Goal: Find specific page/section: Find specific page/section

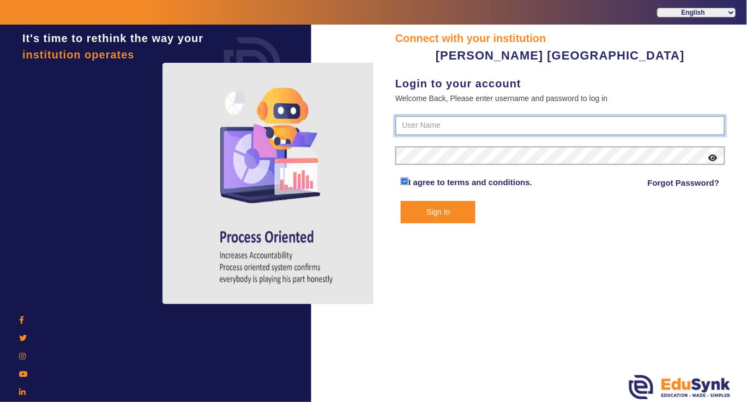
type input "7685859009"
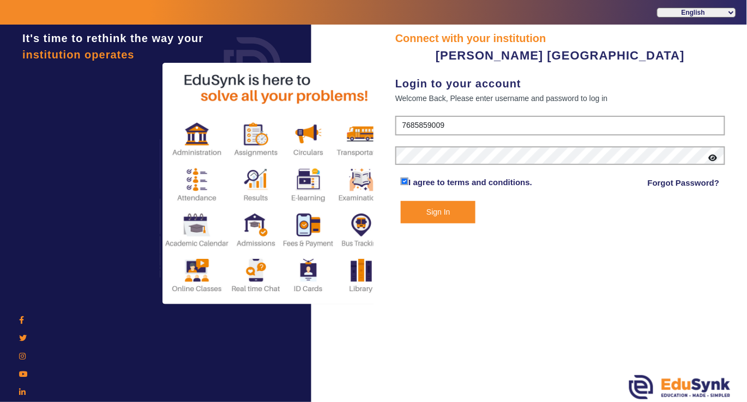
click at [444, 214] on button "Sign In" at bounding box center [438, 212] width 75 height 22
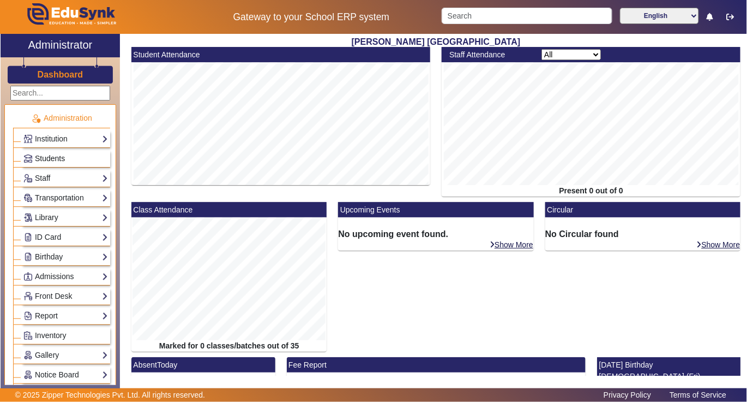
click at [44, 156] on span "Students" at bounding box center [50, 158] width 30 height 9
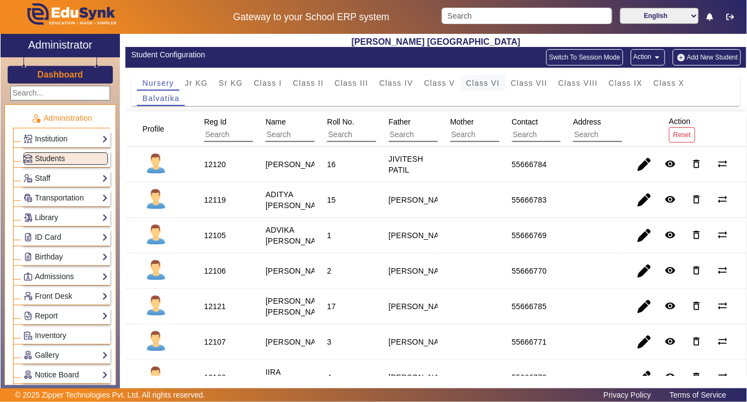
click at [479, 85] on span "Class VI" at bounding box center [483, 83] width 34 height 8
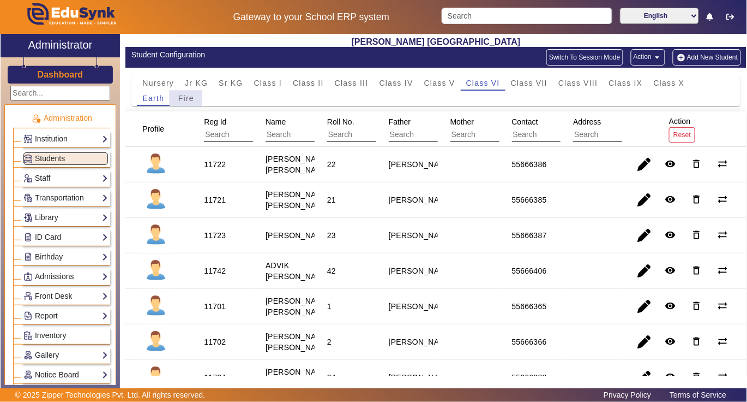
click at [185, 101] on span "Fire" at bounding box center [186, 98] width 16 height 8
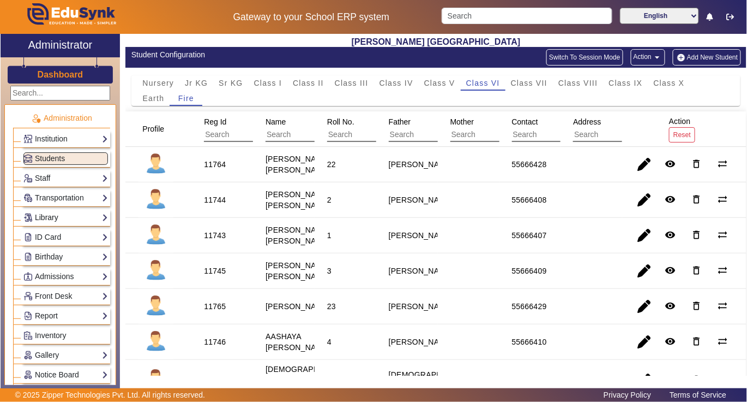
click at [50, 217] on link "Library" at bounding box center [65, 217] width 85 height 13
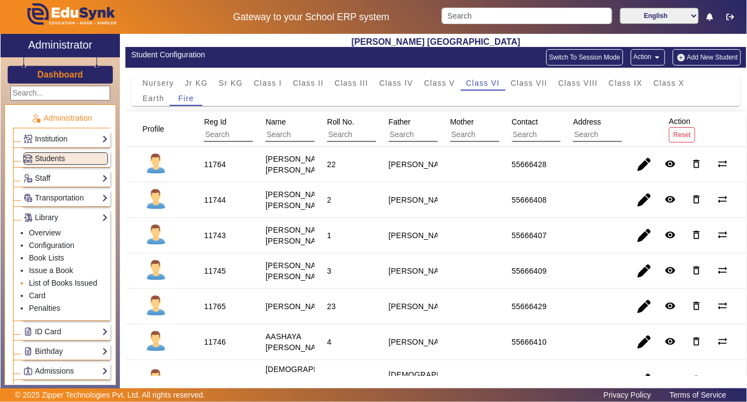
click at [53, 286] on link "List of Books Issued" at bounding box center [63, 282] width 68 height 9
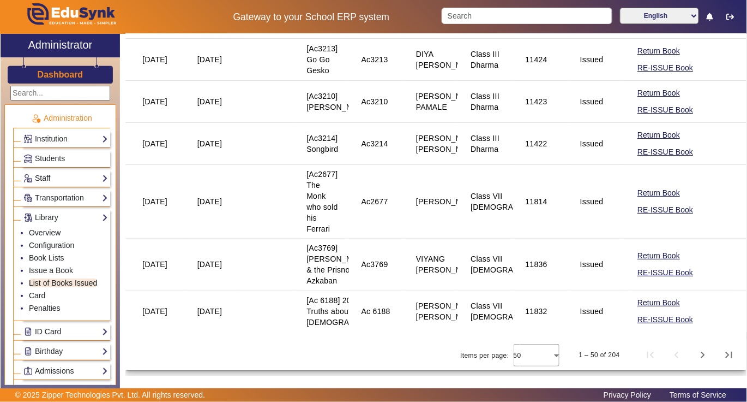
scroll to position [2473, 0]
click at [719, 352] on span "Last page" at bounding box center [729, 355] width 26 height 26
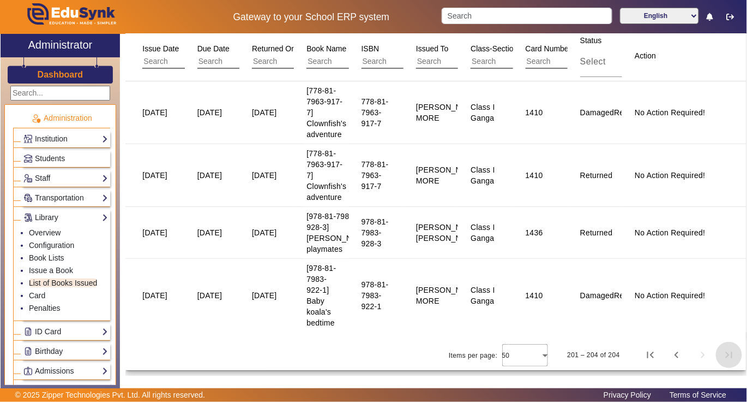
scroll to position [65, 0]
click at [640, 357] on span "First page" at bounding box center [651, 355] width 26 height 26
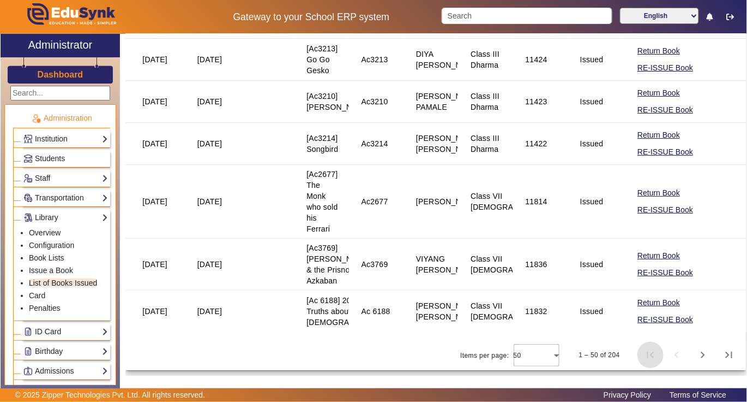
scroll to position [2473, 0]
click at [721, 354] on span "Last page" at bounding box center [729, 355] width 26 height 26
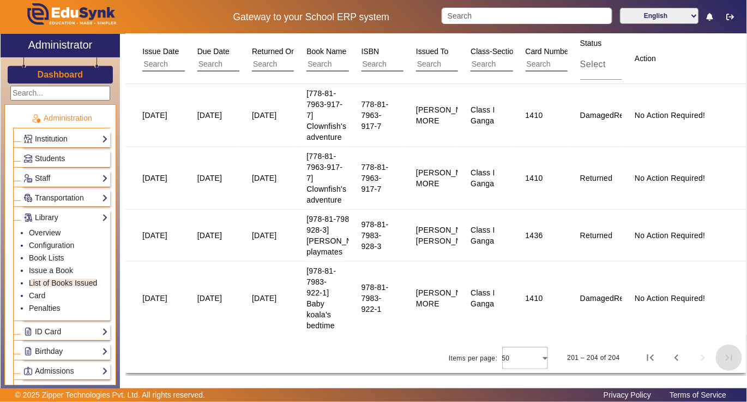
scroll to position [65, 0]
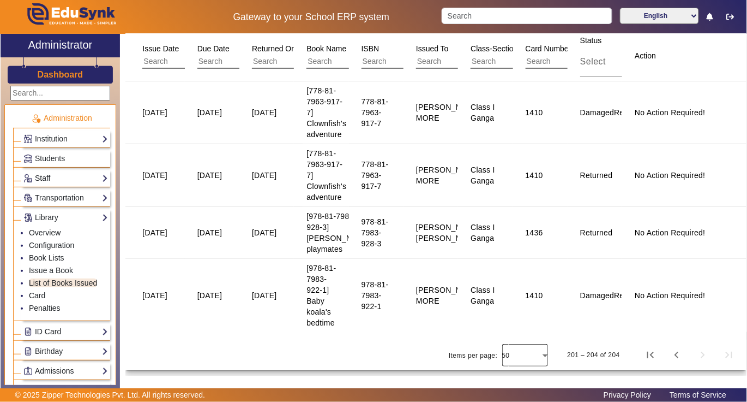
click at [538, 356] on div at bounding box center [525, 355] width 46 height 26
drag, startPoint x: 622, startPoint y: 334, endPoint x: 631, endPoint y: 332, distance: 8.3
click at [624, 333] on div at bounding box center [373, 201] width 747 height 402
click at [583, 336] on div "Issue Date Due Date Returned On Book Name ISBN Issued To Class-Section Card Num…" at bounding box center [435, 200] width 621 height 339
click at [433, 334] on div "Issue Date Due Date Returned On Book Name ISBN Issued To Class-Section Card Num…" at bounding box center [435, 200] width 621 height 339
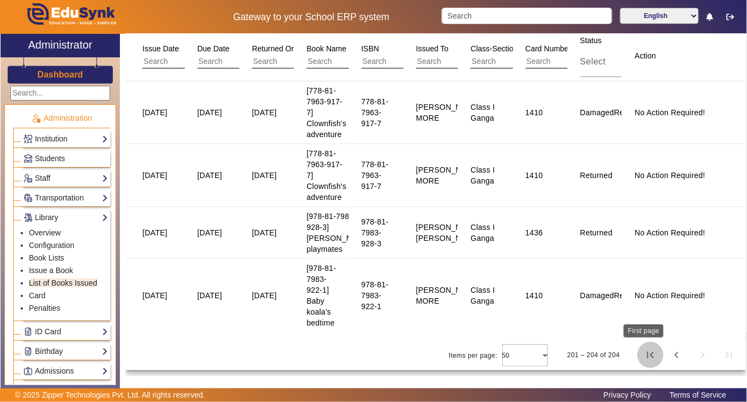
click at [644, 355] on span "First page" at bounding box center [651, 355] width 26 height 26
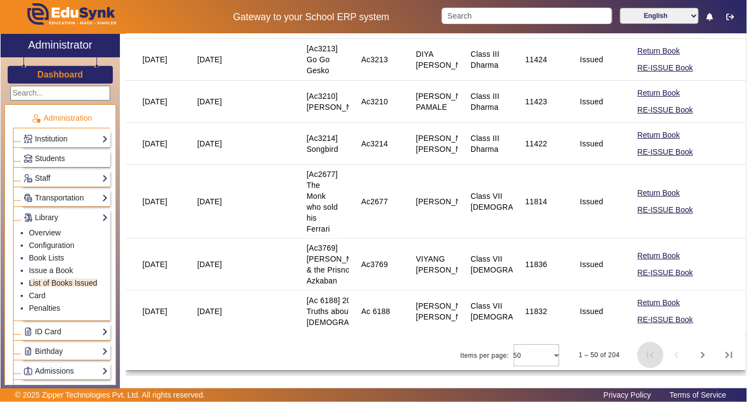
scroll to position [2473, 0]
click at [721, 352] on span "Last page" at bounding box center [729, 355] width 26 height 26
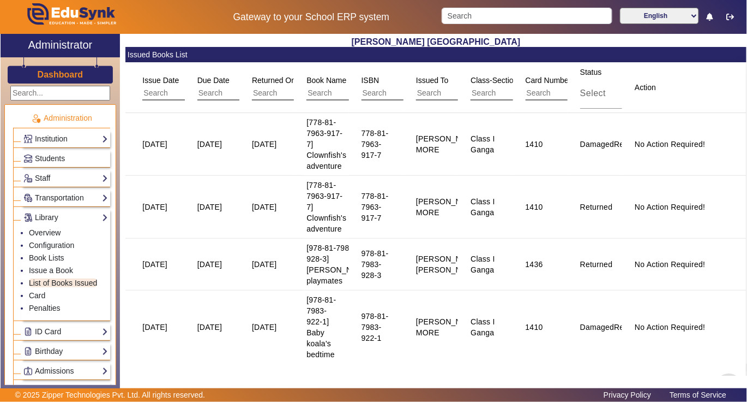
scroll to position [65, 0]
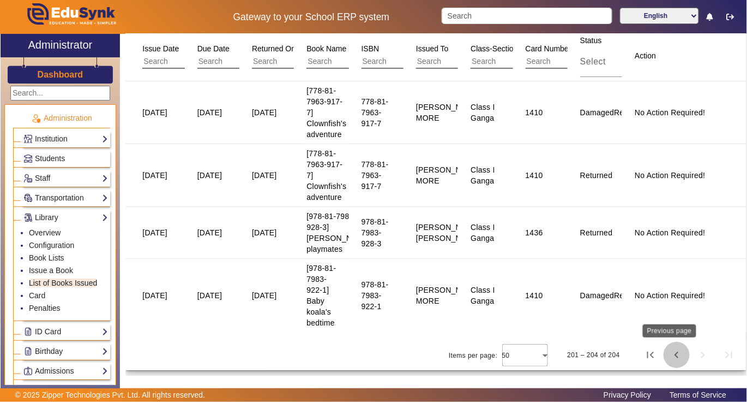
click at [667, 354] on span "Previous page" at bounding box center [677, 355] width 26 height 26
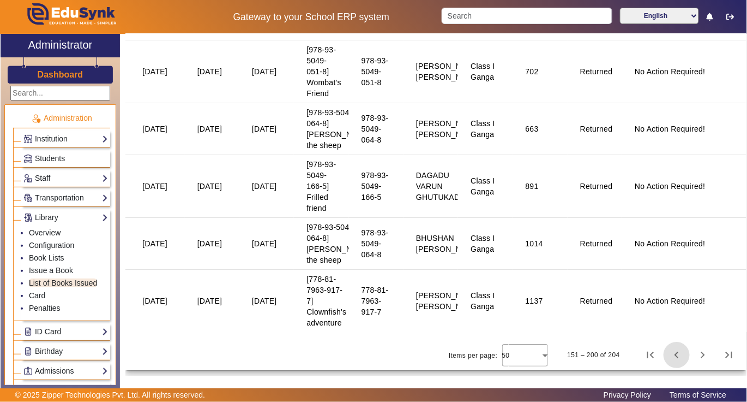
scroll to position [2250, 0]
click at [667, 354] on span "Previous page" at bounding box center [677, 355] width 26 height 26
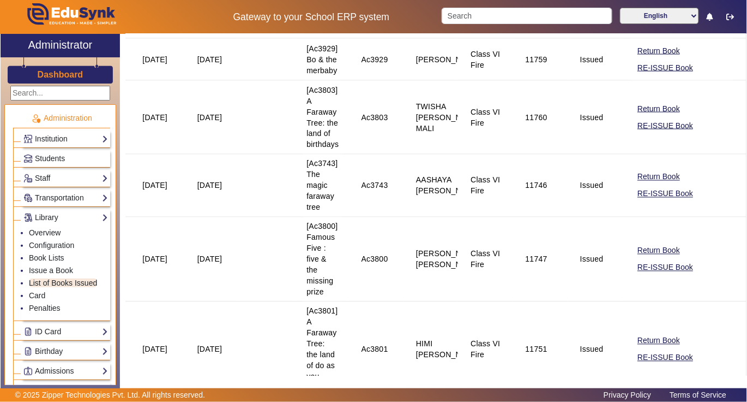
scroll to position [436, 0]
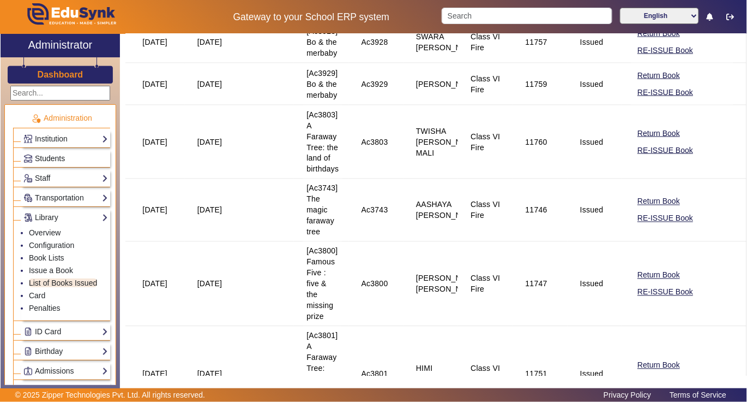
click at [73, 158] on link "Students" at bounding box center [65, 158] width 85 height 13
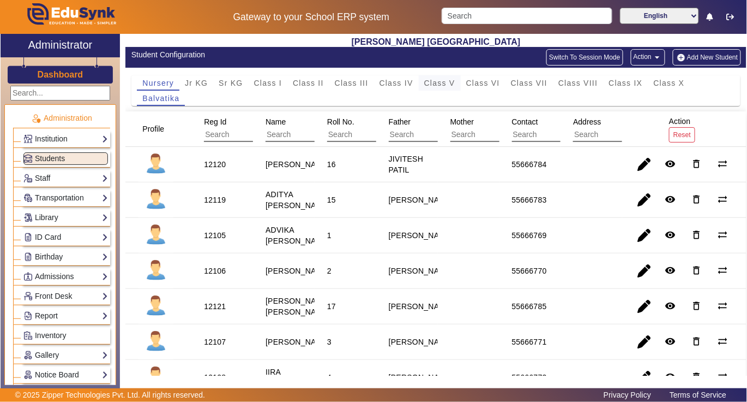
click at [439, 86] on span "Class V" at bounding box center [439, 83] width 31 height 8
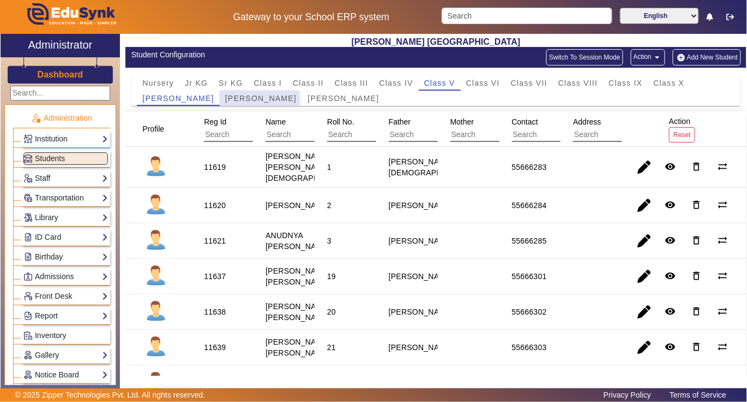
click at [242, 101] on span "[PERSON_NAME]" at bounding box center [260, 98] width 71 height 8
